Goal: Transaction & Acquisition: Book appointment/travel/reservation

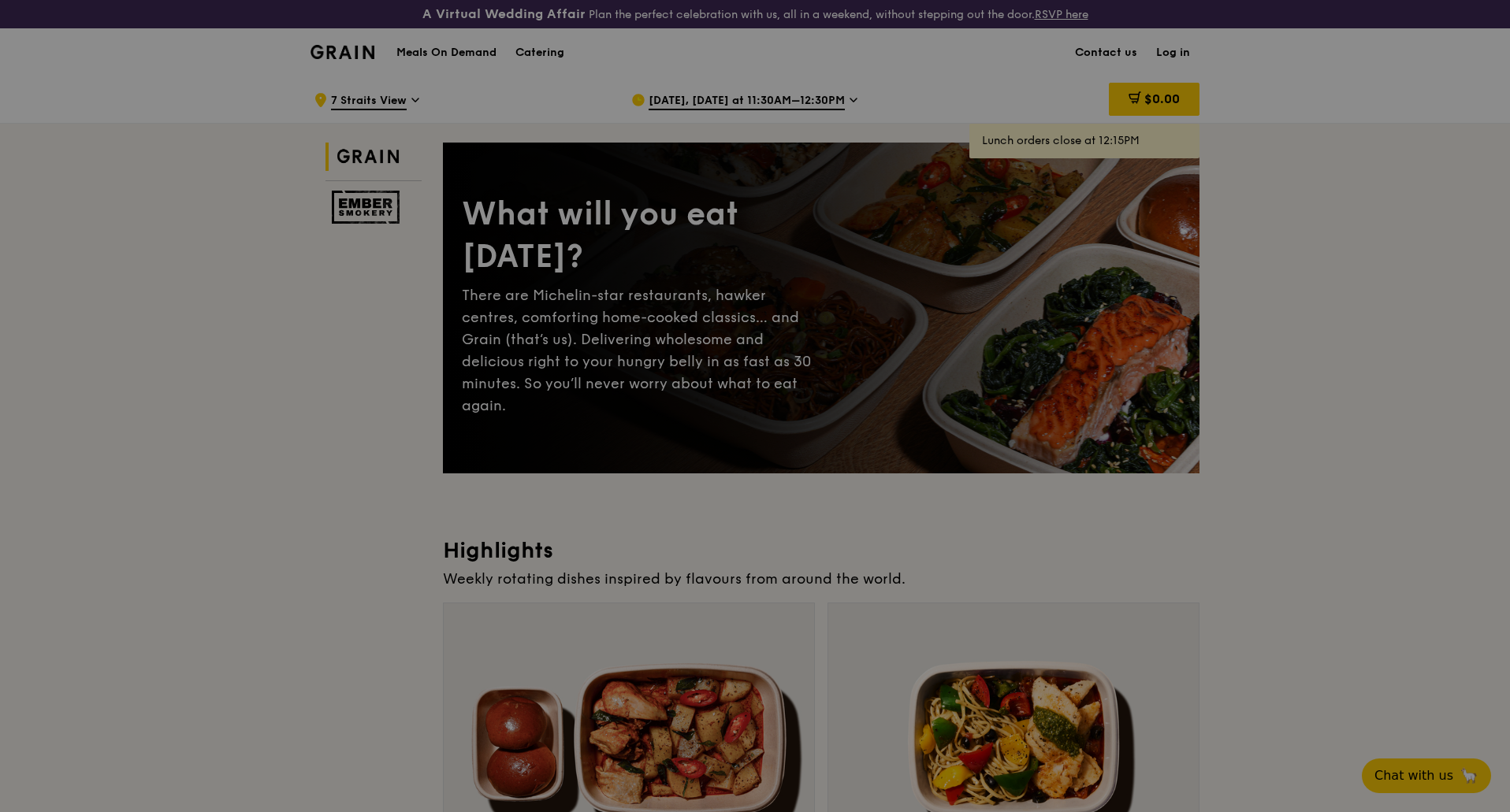
drag, startPoint x: 588, startPoint y: 481, endPoint x: 602, endPoint y: 459, distance: 26.1
click at [588, 481] on div at bounding box center [755, 406] width 1510 height 812
click at [664, 96] on div at bounding box center [755, 406] width 1510 height 812
drag, startPoint x: 372, startPoint y: 73, endPoint x: 314, endPoint y: 36, distance: 68.8
click at [372, 74] on div at bounding box center [755, 406] width 1510 height 812
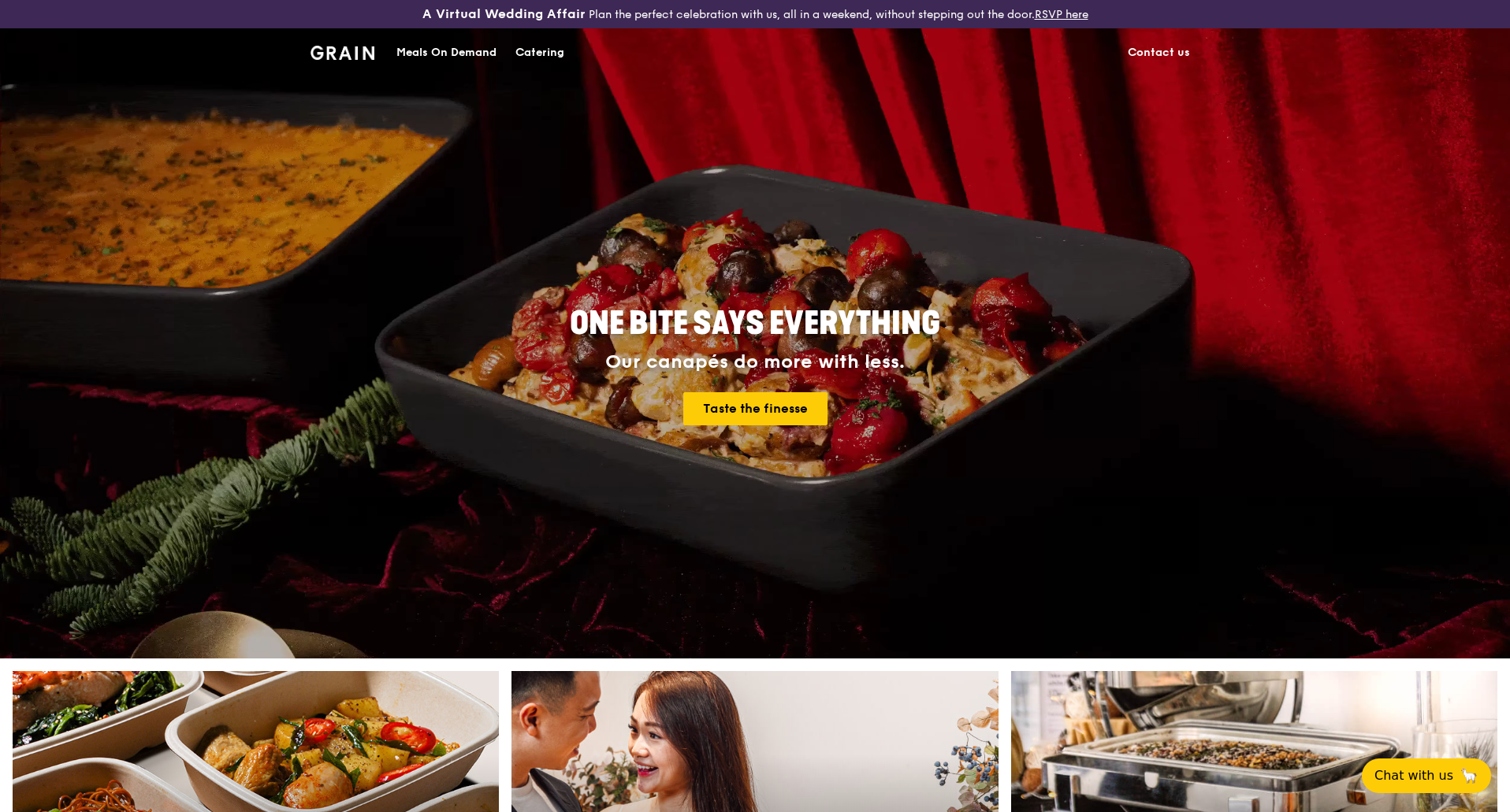
click at [521, 55] on div "Catering" at bounding box center [539, 52] width 49 height 47
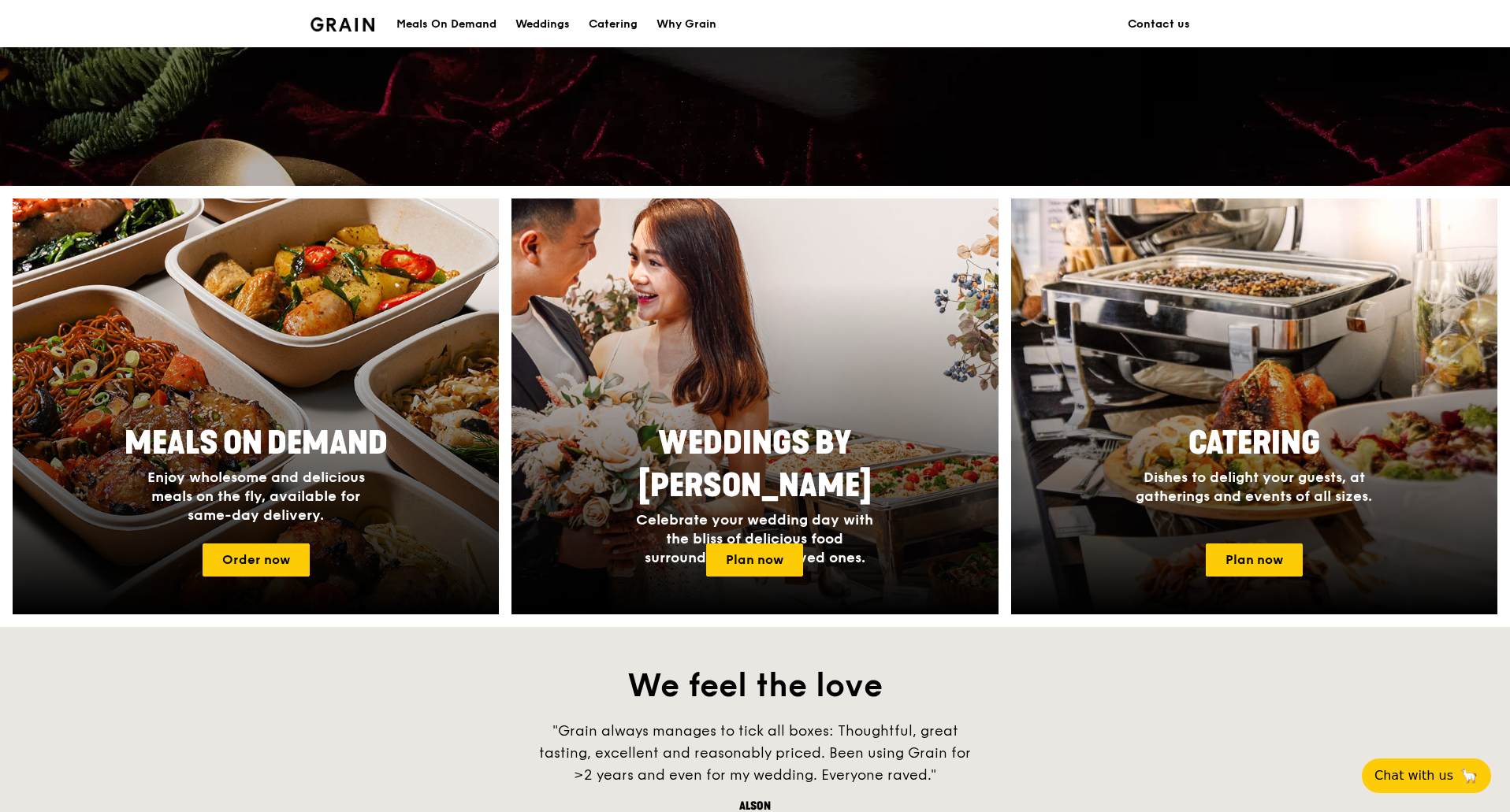
scroll to position [722, 0]
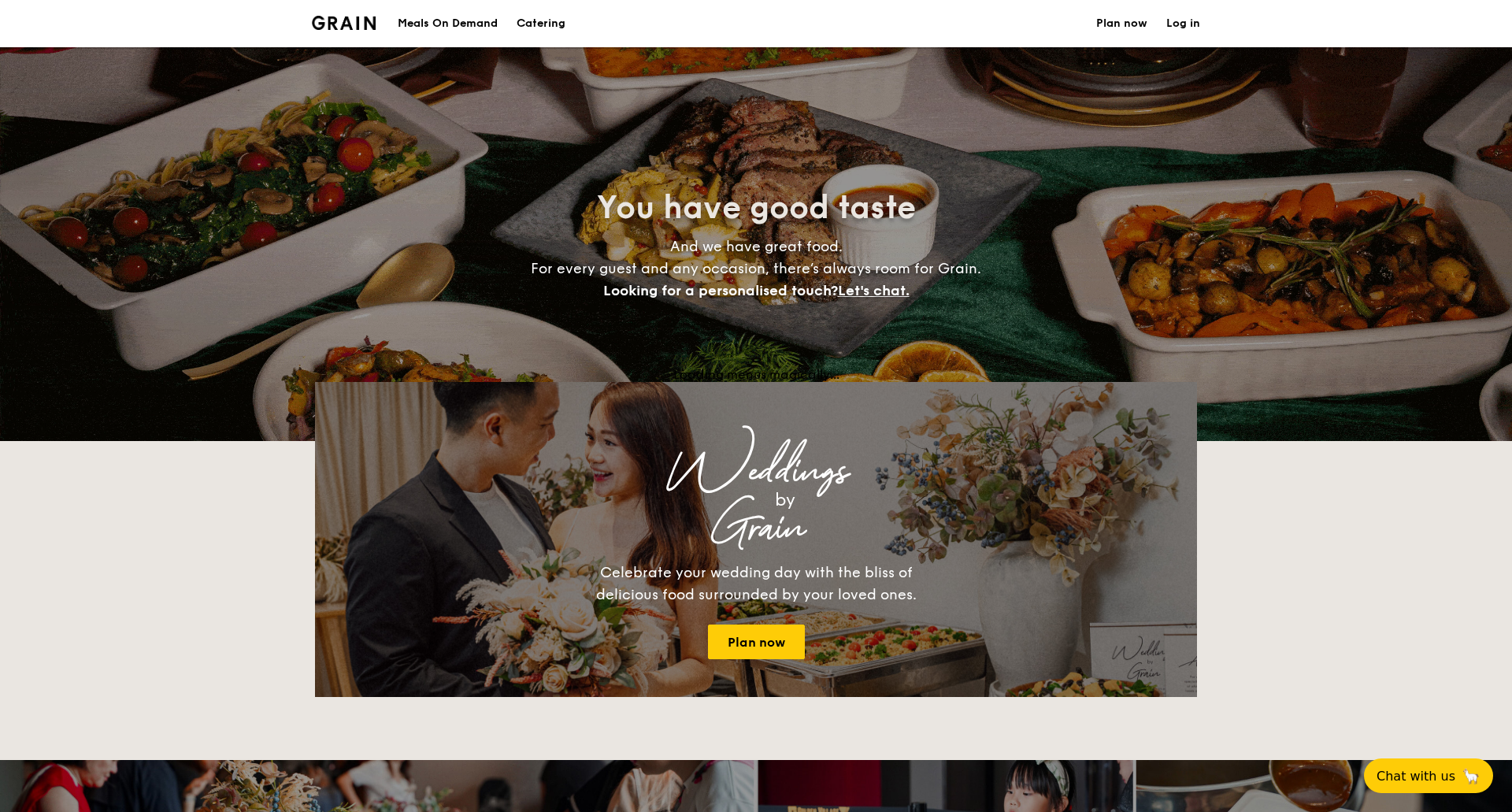
select select
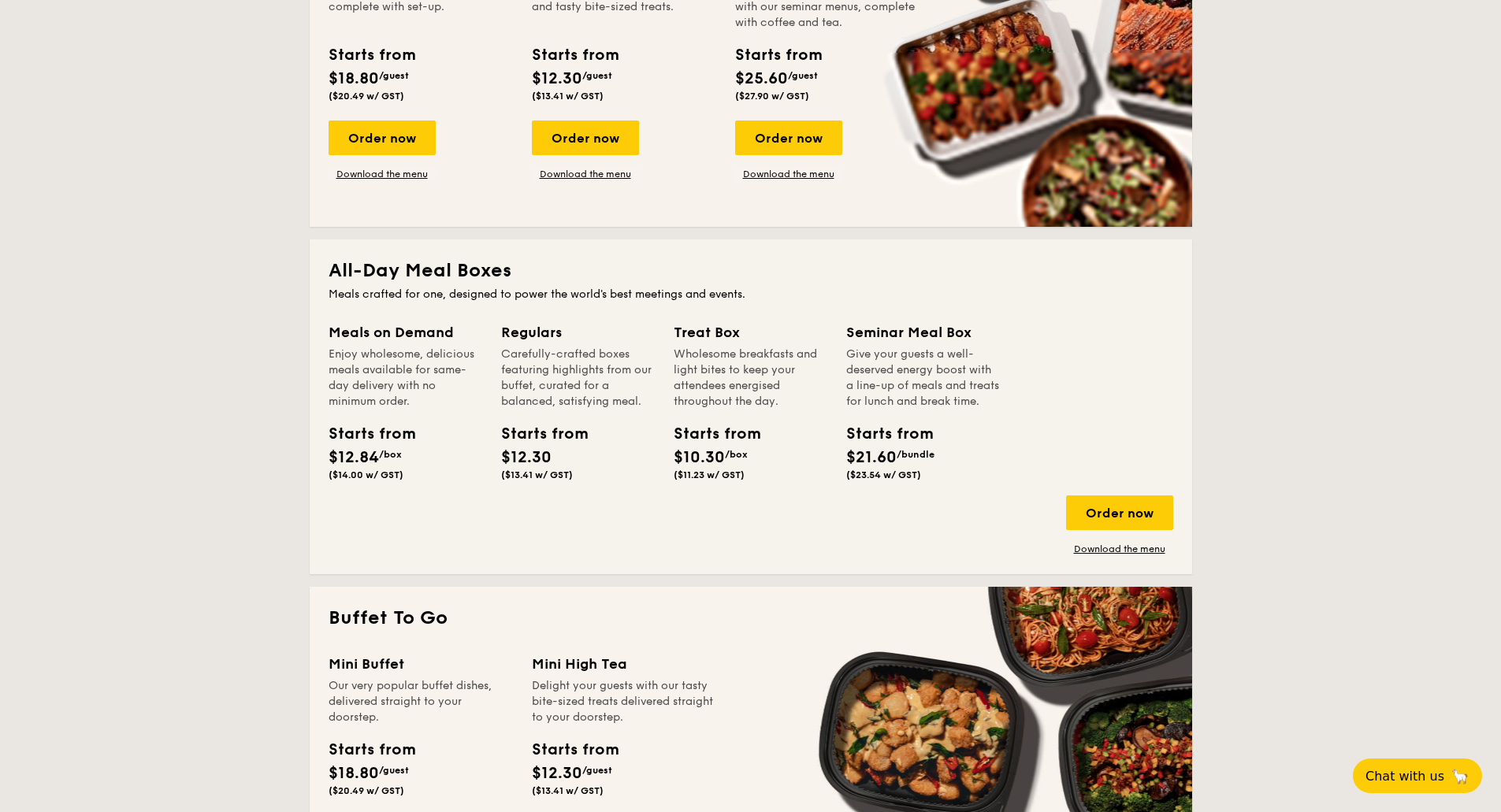
scroll to position [514, 0]
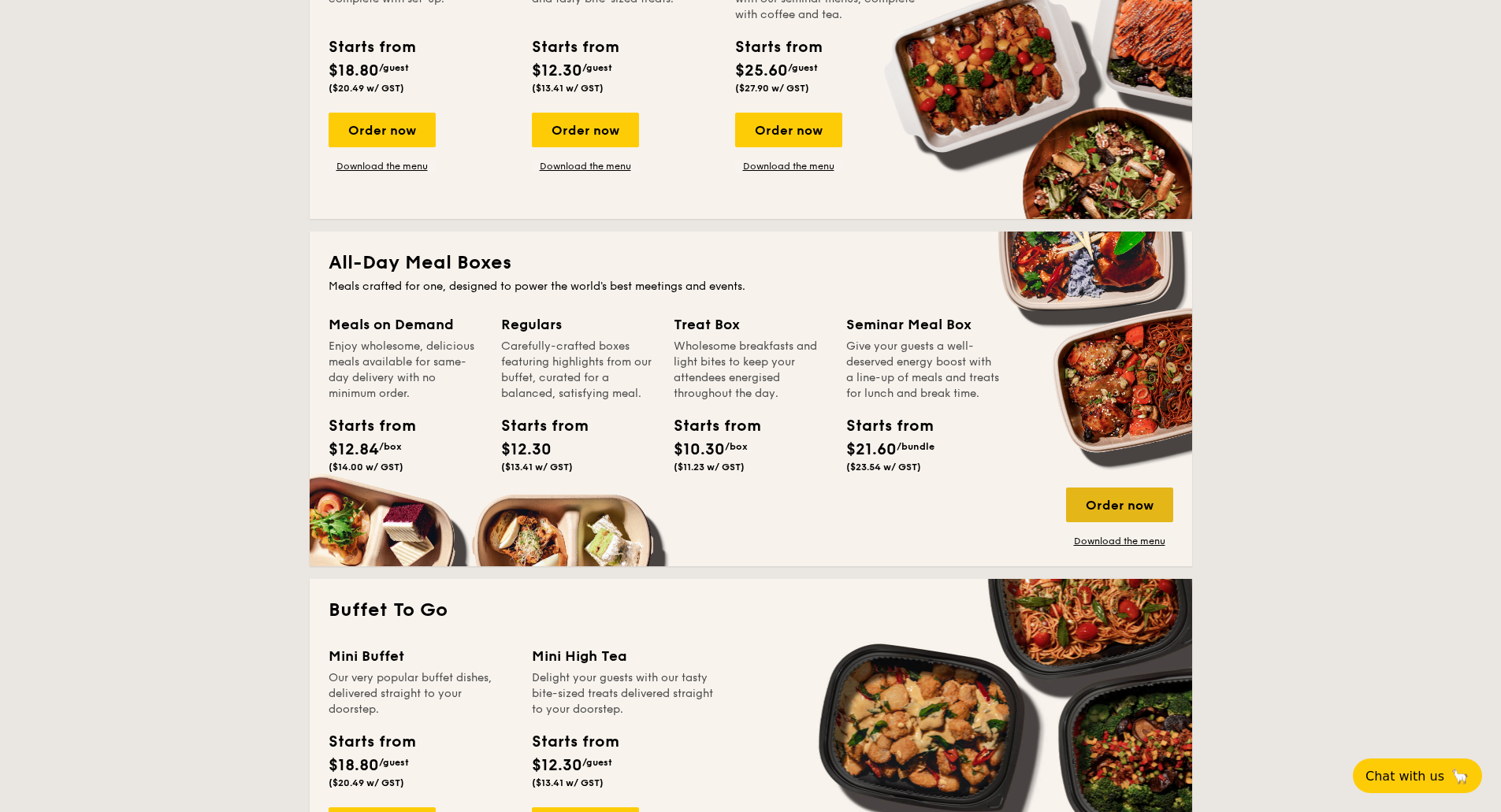
click at [1116, 517] on div "Order now" at bounding box center [1119, 505] width 107 height 35
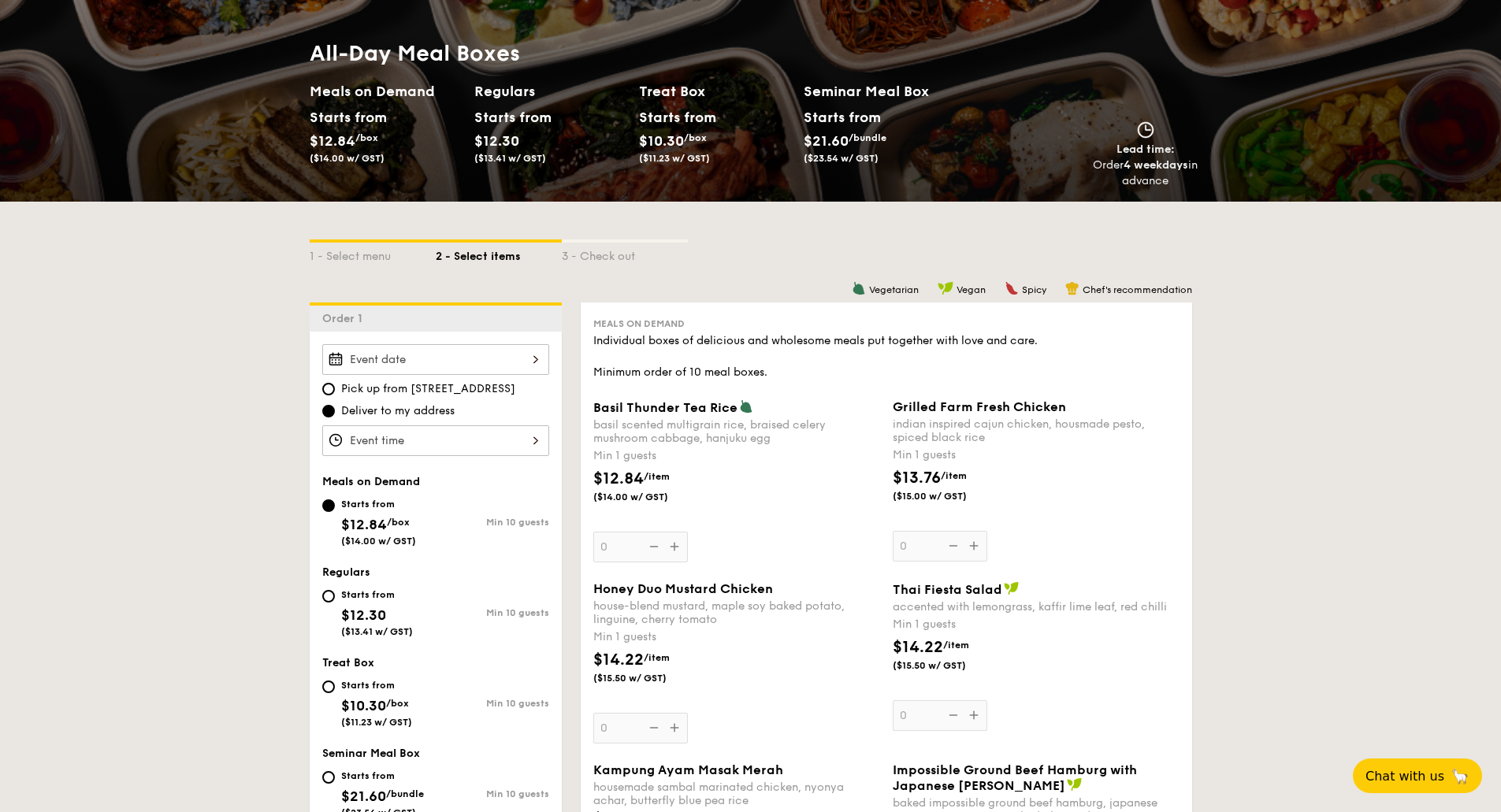
scroll to position [285, 0]
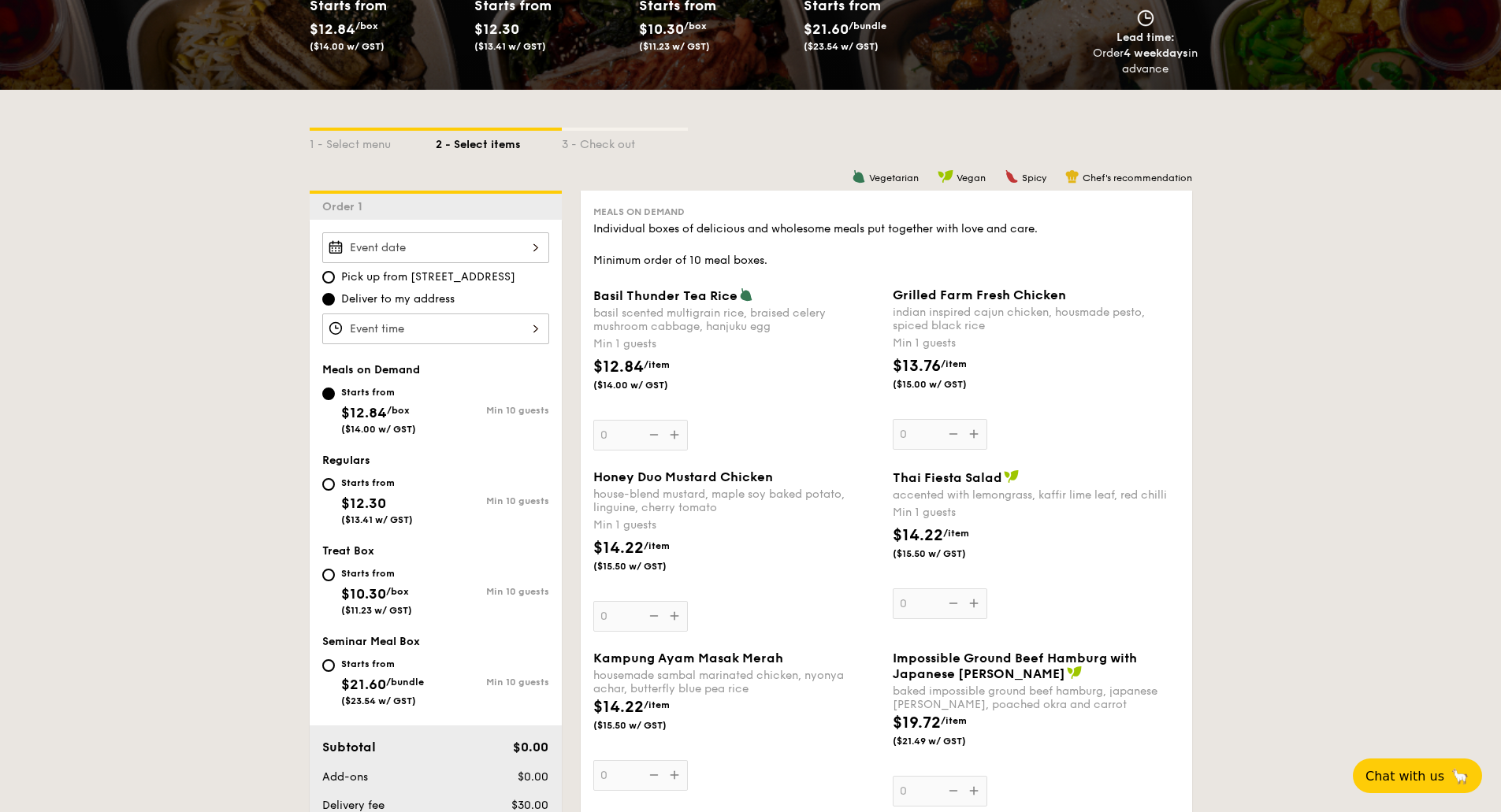
click at [463, 249] on div at bounding box center [436, 248] width 227 height 31
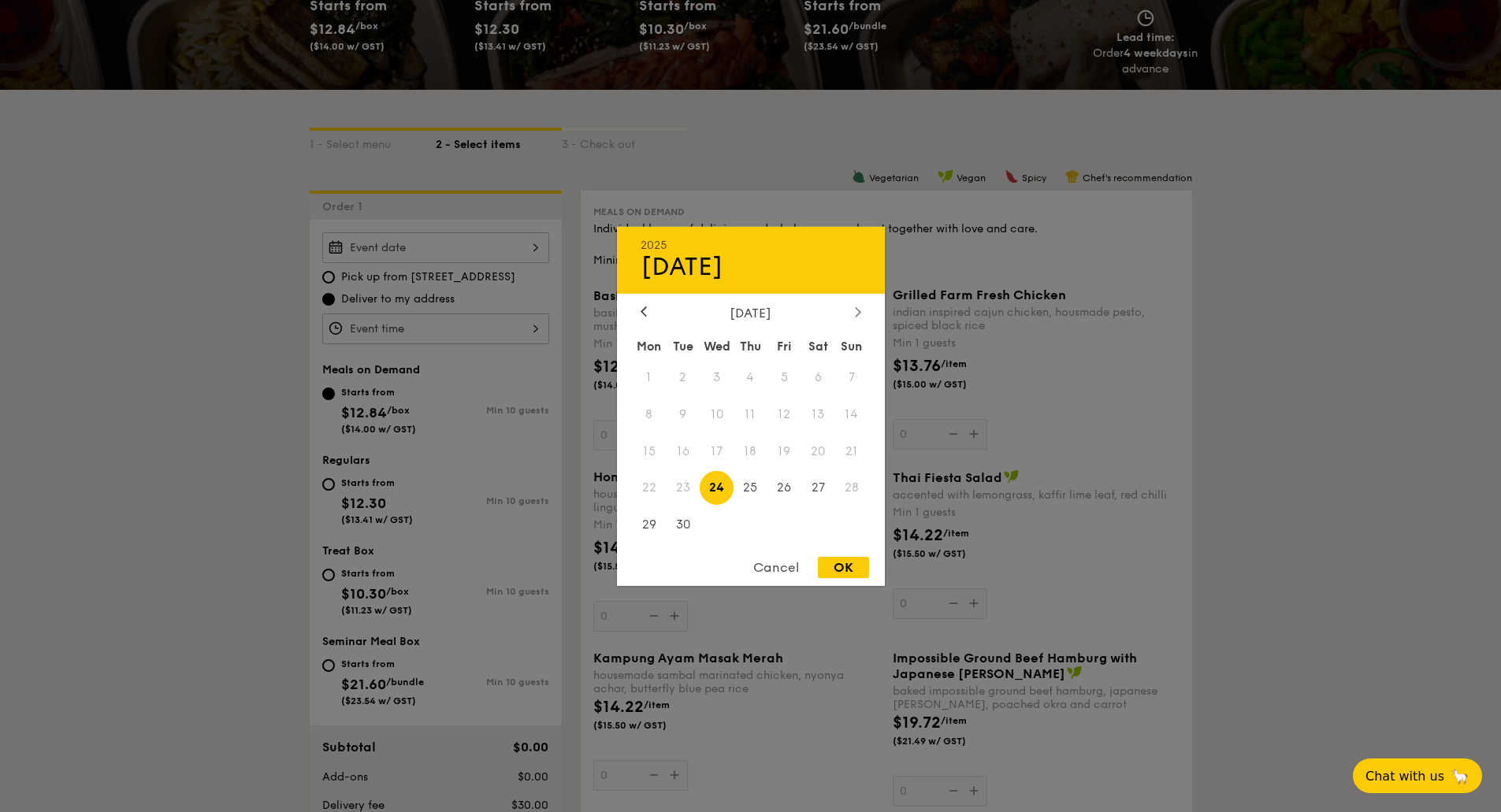
click at [859, 318] on div at bounding box center [858, 313] width 15 height 15
click at [757, 422] on span "9" at bounding box center [751, 414] width 34 height 34
click at [841, 564] on div "OK" at bounding box center [844, 567] width 51 height 21
type input "[DATE]"
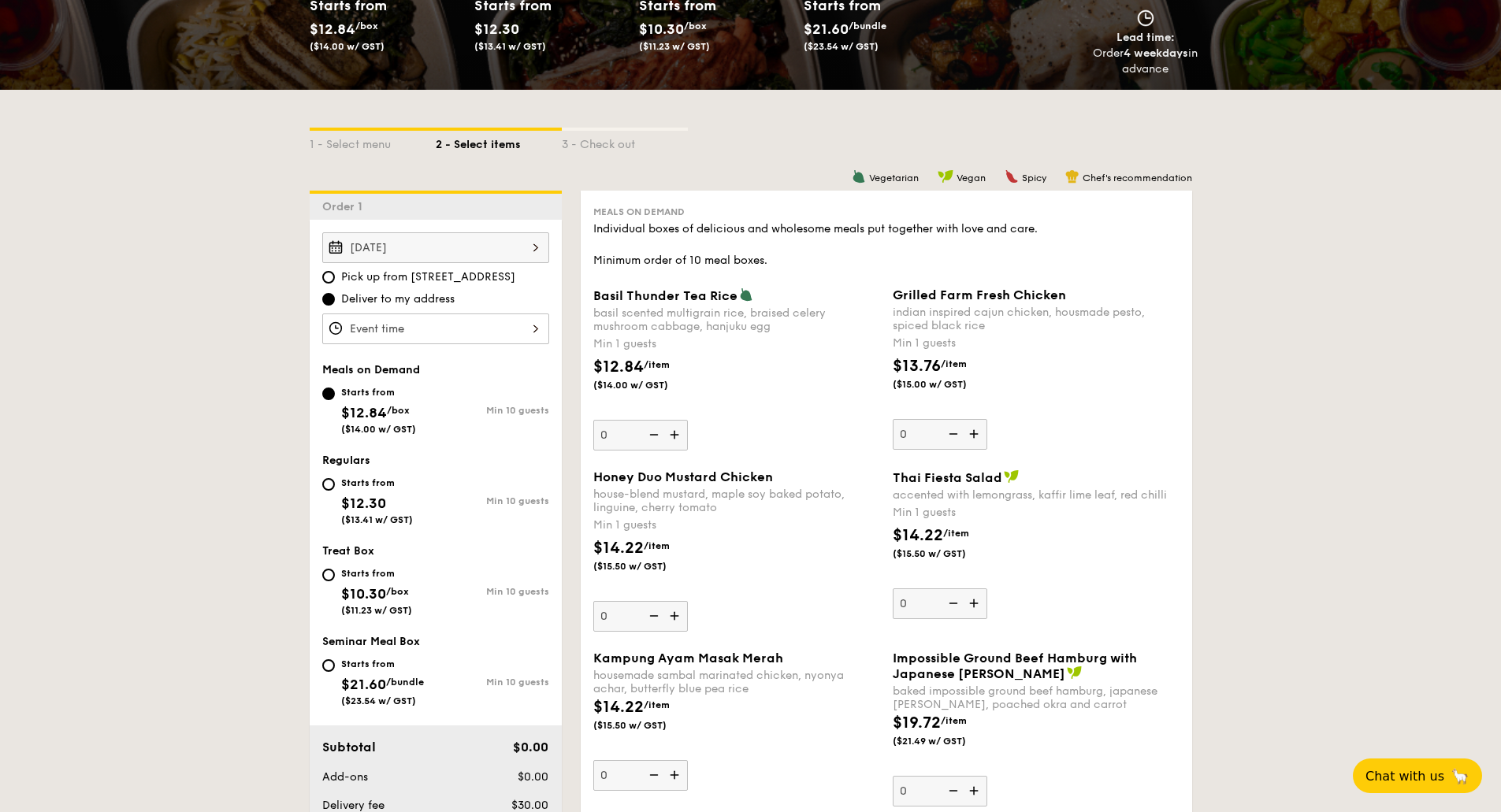
click at [433, 328] on div at bounding box center [436, 329] width 227 height 31
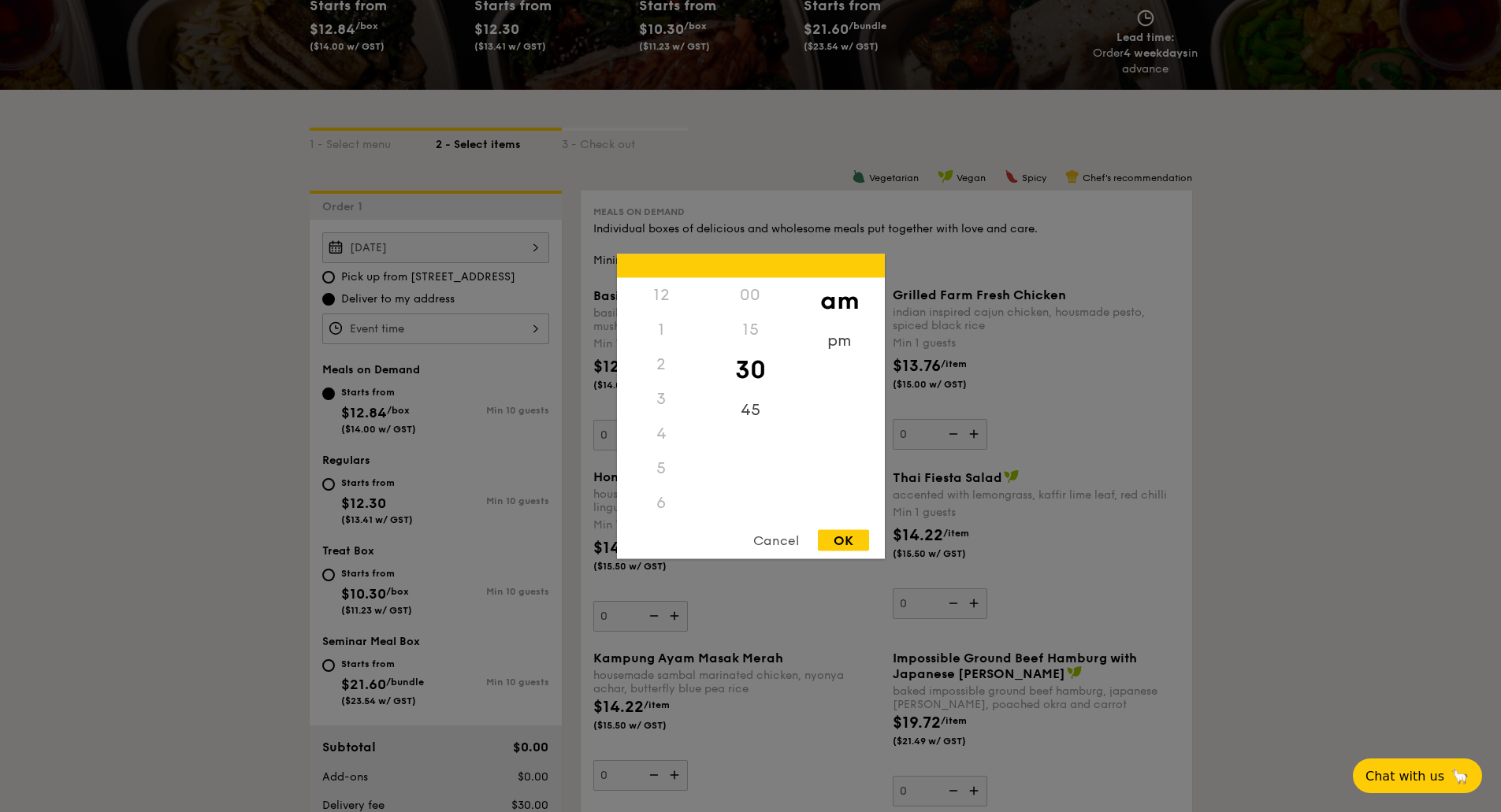
scroll to position [173, 0]
drag, startPoint x: 667, startPoint y: 480, endPoint x: 672, endPoint y: 444, distance: 36.3
click at [672, 443] on div "12 1 2 3 4 5 6 7 8 9 10 11" at bounding box center [661, 397] width 89 height 240
click at [654, 515] on div "11" at bounding box center [661, 519] width 89 height 46
click at [755, 305] on div "00" at bounding box center [751, 301] width 89 height 46
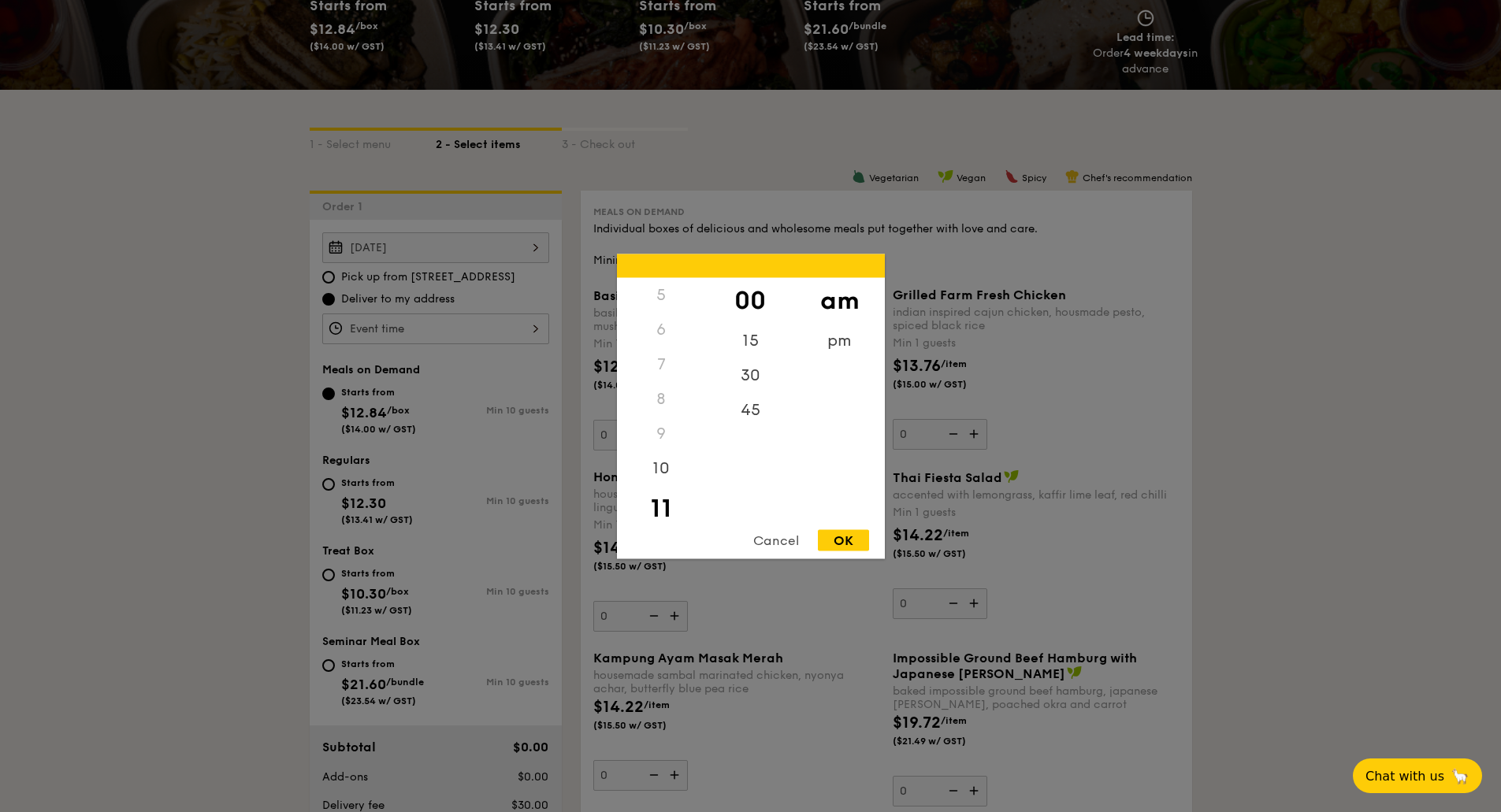
click at [841, 535] on div "OK" at bounding box center [844, 540] width 51 height 21
type input "11:00AM"
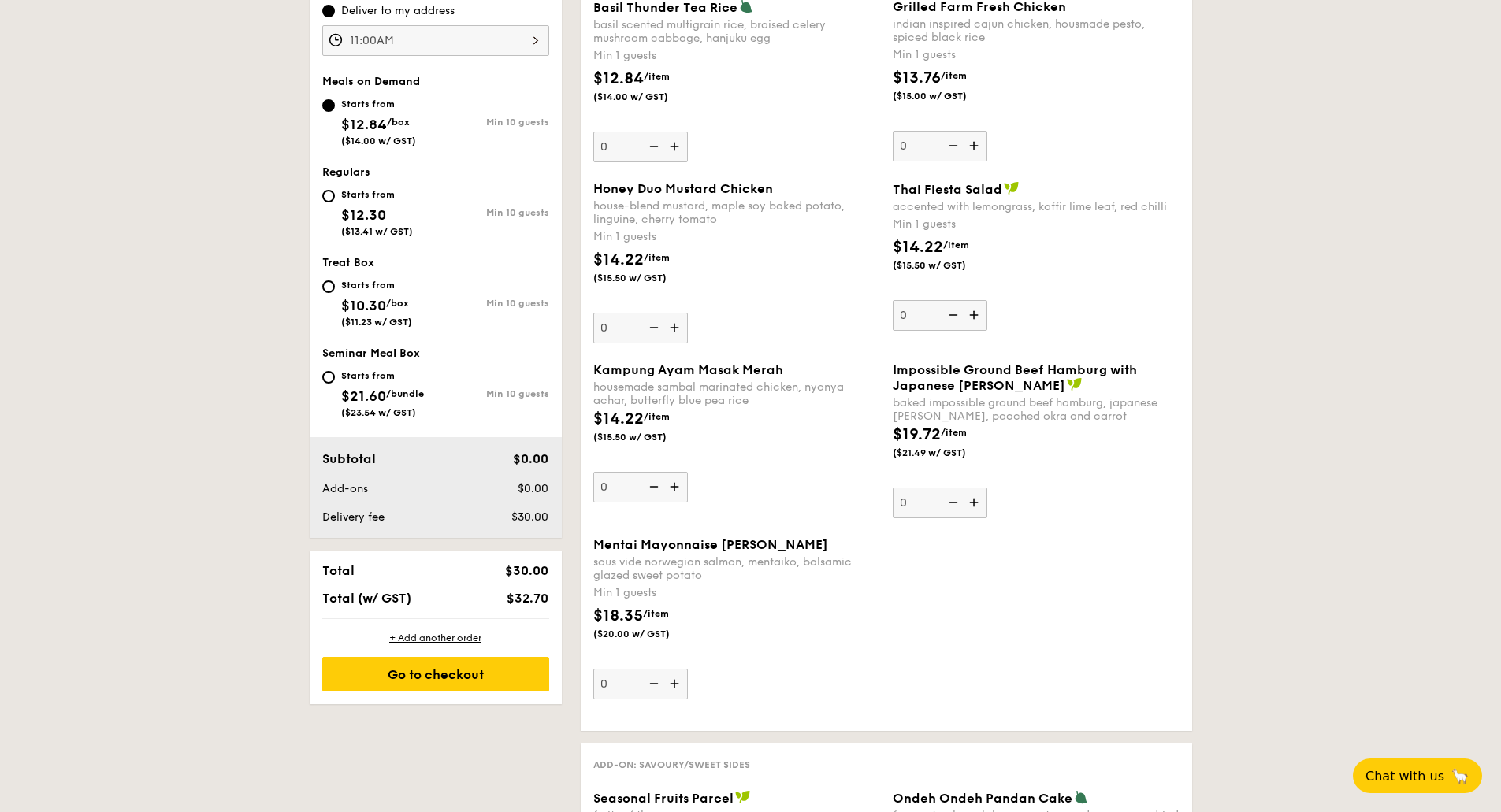
scroll to position [569, 0]
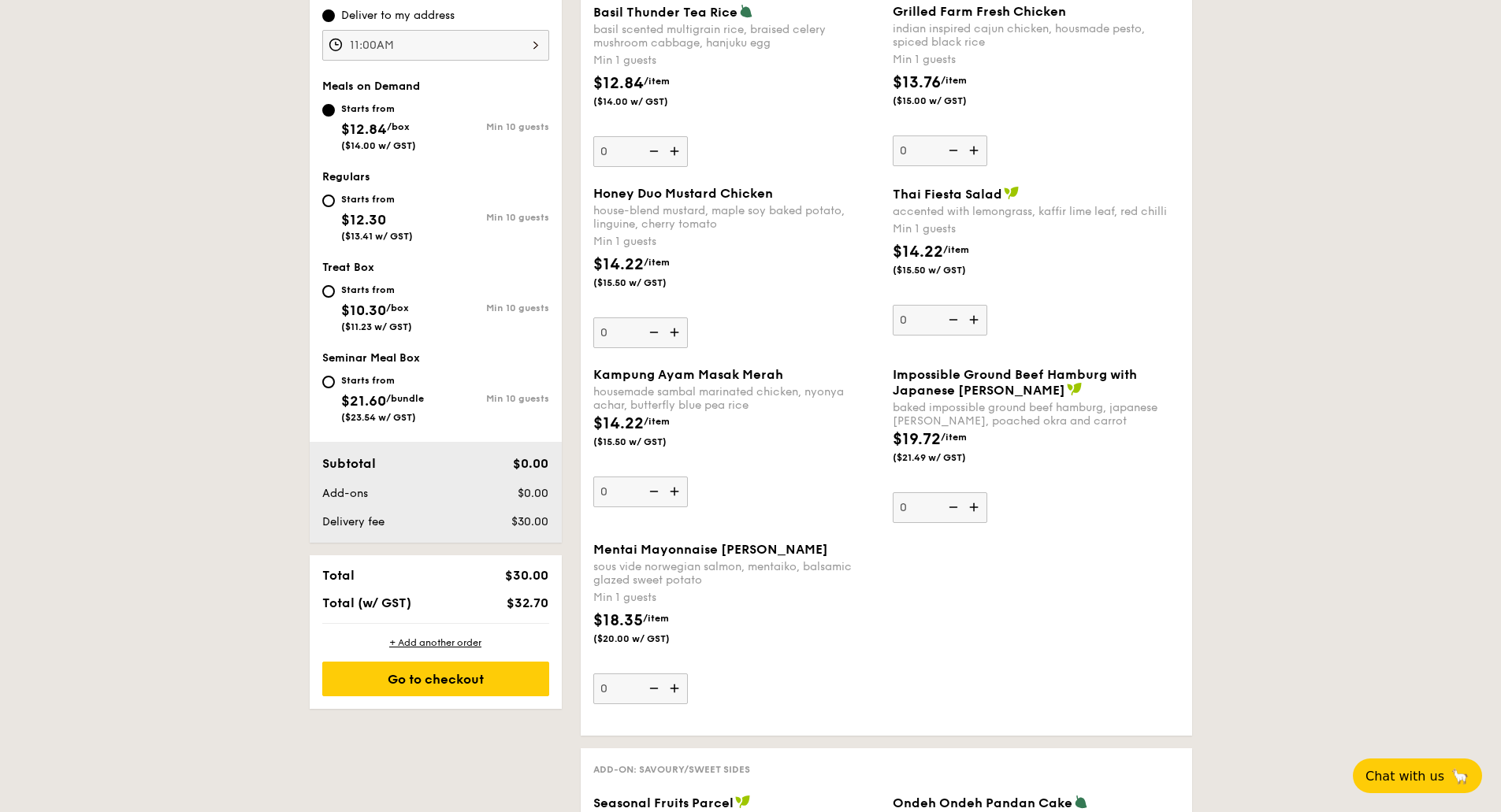
select select
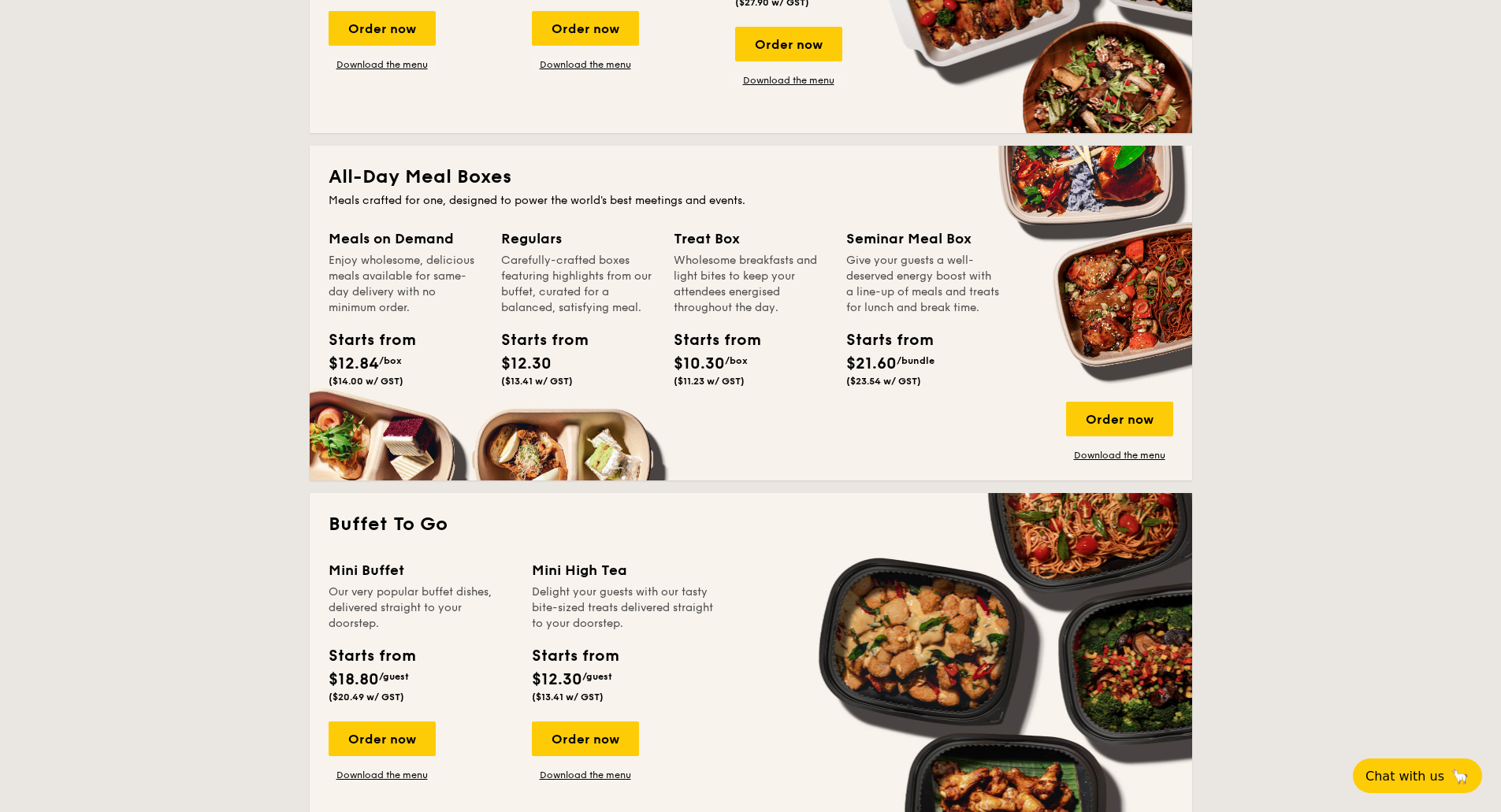
scroll to position [1921, 0]
